Goal: Transaction & Acquisition: Purchase product/service

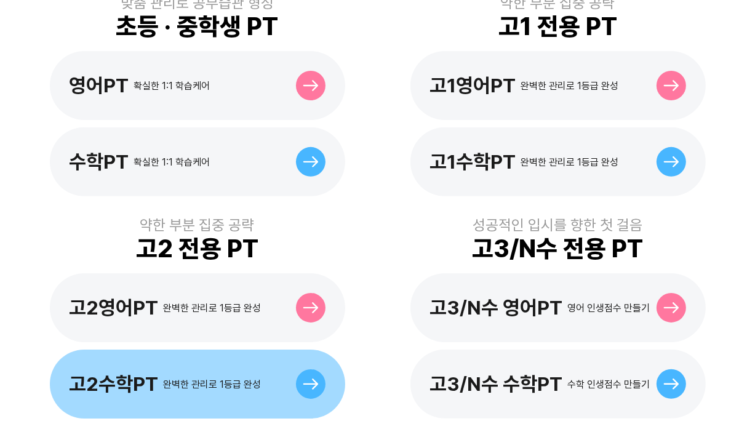
scroll to position [492, 0]
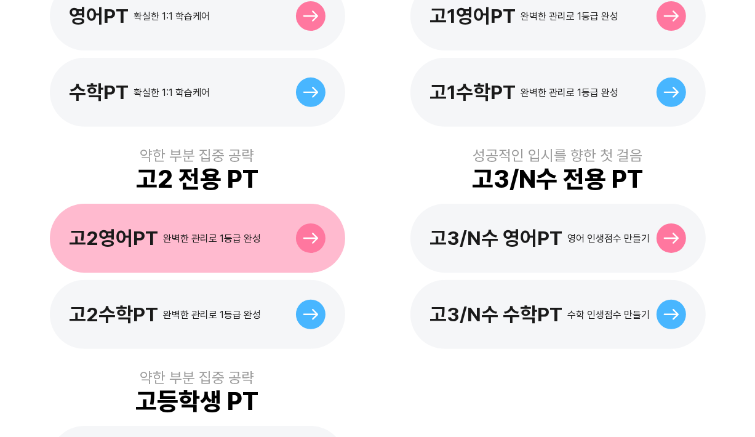
click at [315, 233] on icon at bounding box center [310, 238] width 15 height 11
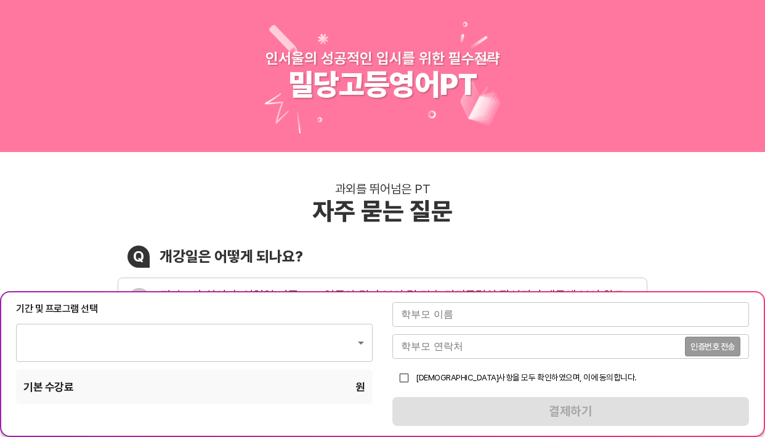
type input "1764"
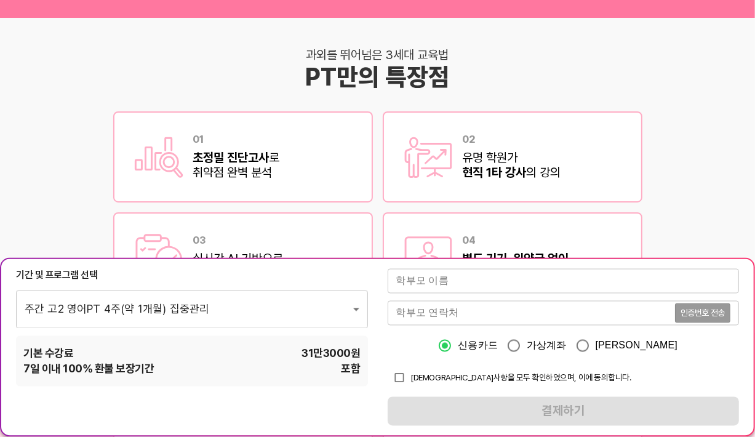
scroll to position [1662, 0]
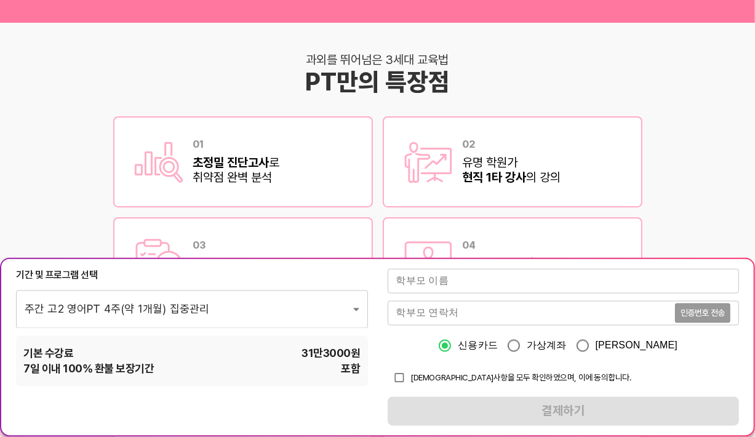
drag, startPoint x: 737, startPoint y: 119, endPoint x: 737, endPoint y: 16, distance: 103.4
click at [737, 116] on div "과외를 뛰어넘은 3세대 교육법 PT만의 특장점 01 초정밀 진단고사 로 취약점 완벽 분석 02 유명 학원가 현직 1타 강사 의 강의 03 실시…" at bounding box center [377, 180] width 755 height 315
